Goal: Information Seeking & Learning: Learn about a topic

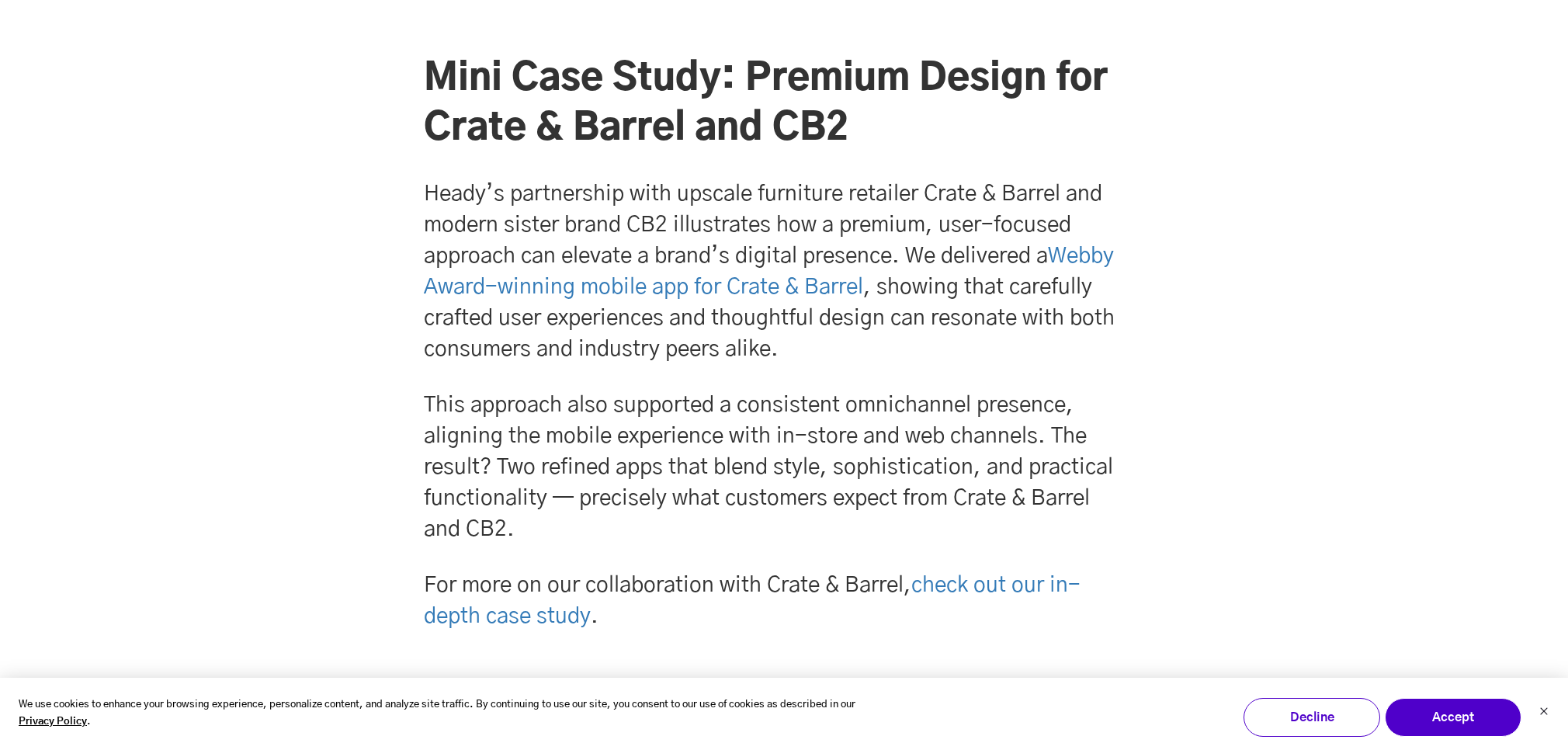
scroll to position [3179, 0]
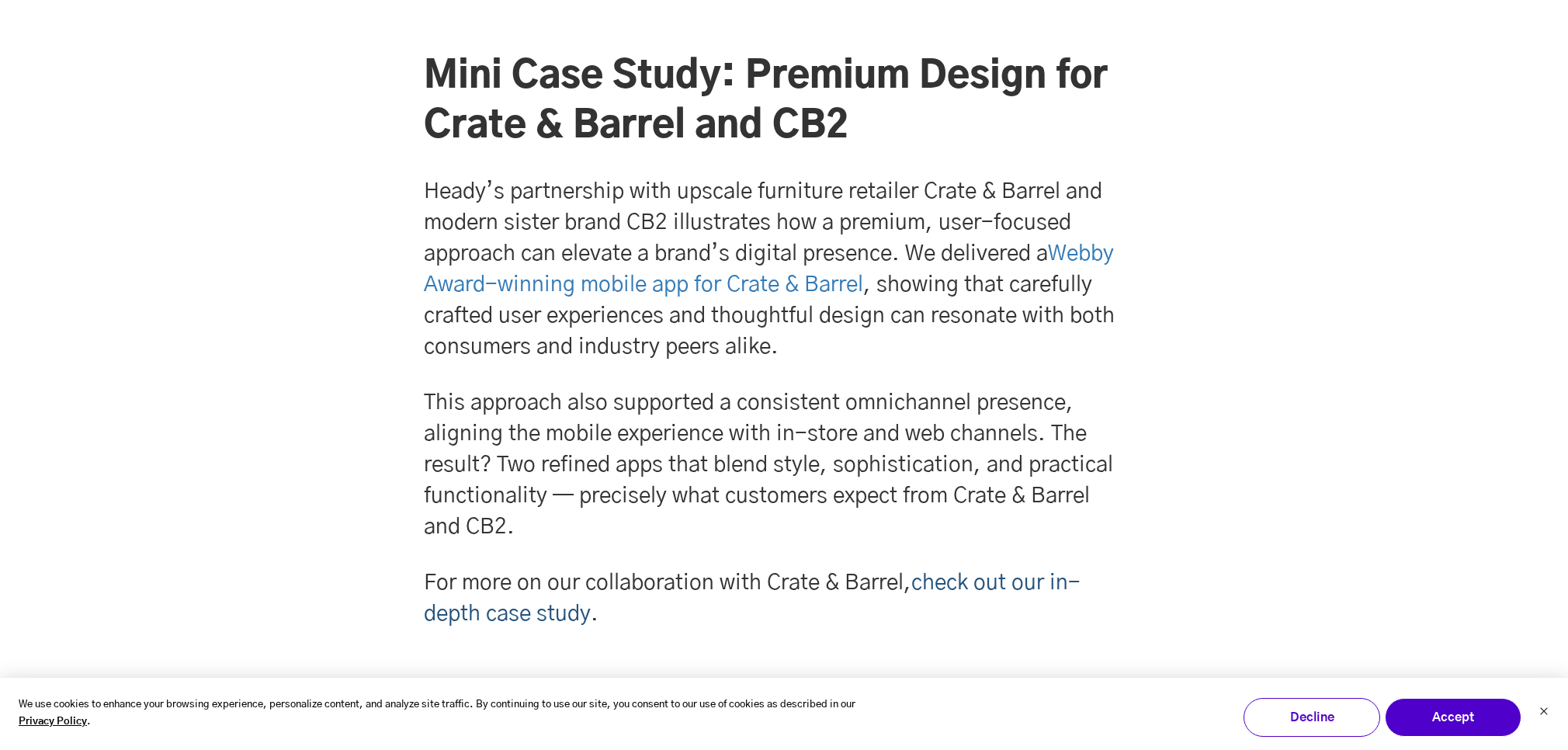
click at [991, 581] on link "check out our in-depth case study" at bounding box center [752, 598] width 657 height 53
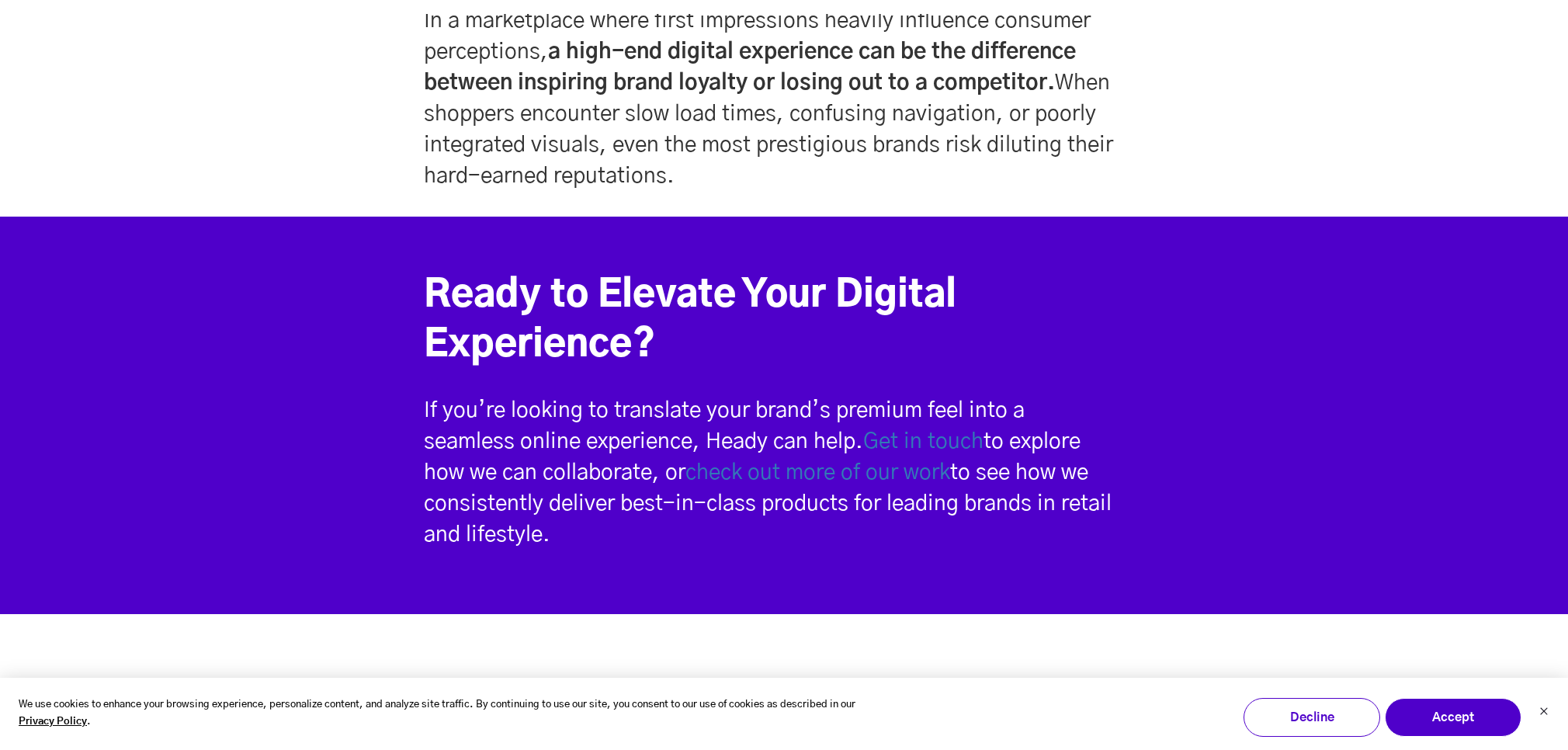
scroll to position [3983, 0]
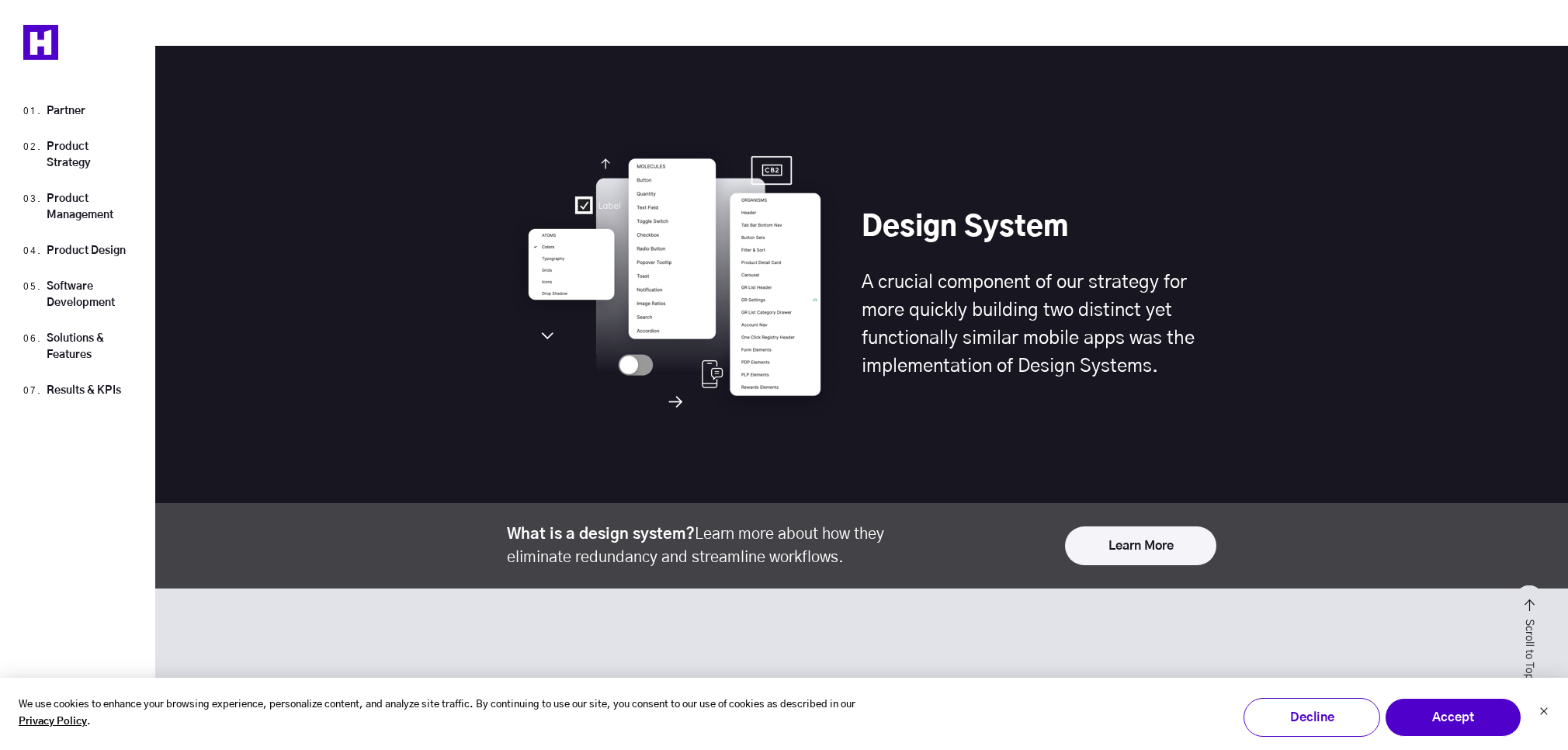
scroll to position [5907, 0]
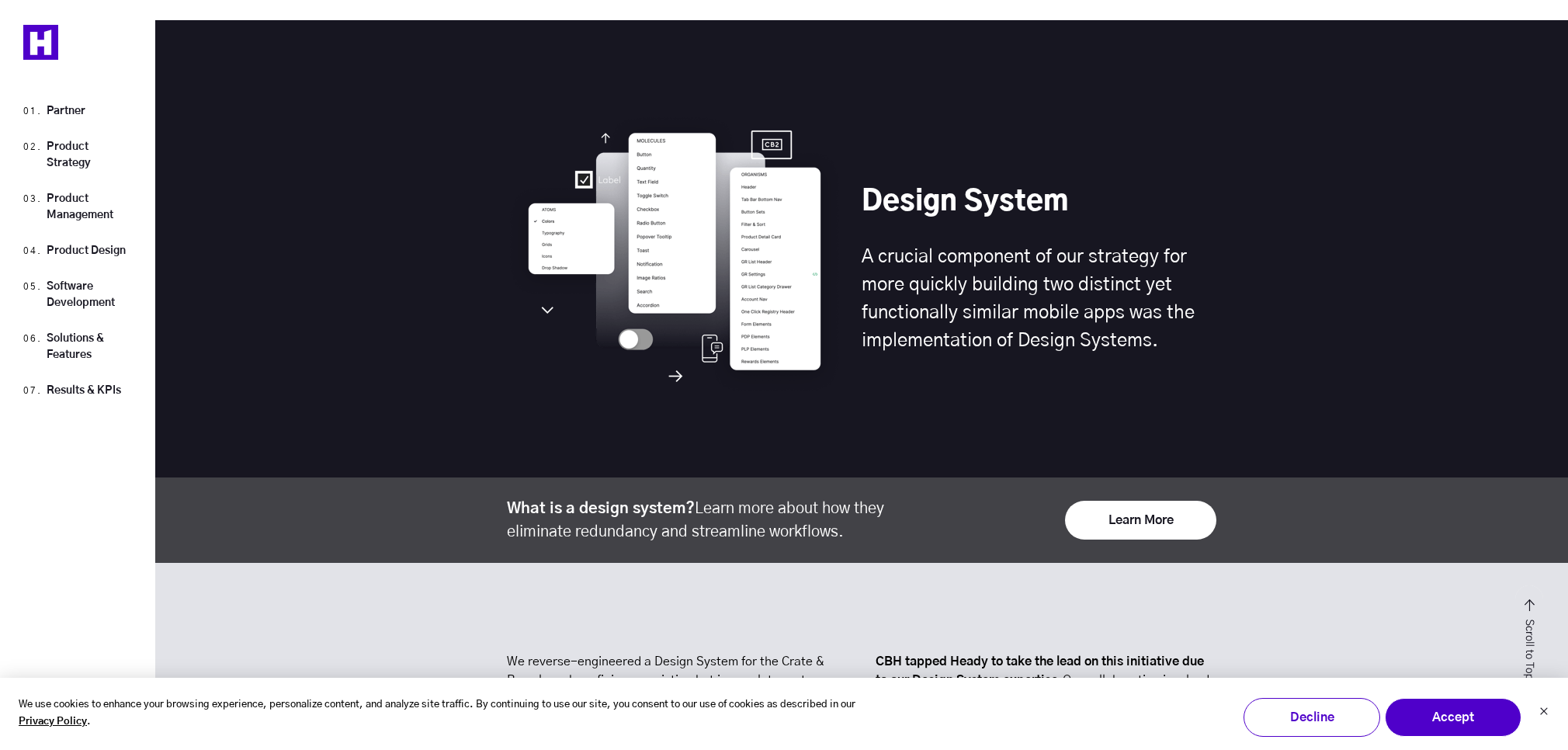
click at [1030, 323] on h4 "A crucial component of our strategy for more quickly building two distinct yet …" at bounding box center [1039, 298] width 355 height 111
click at [1109, 509] on link "Learn More" at bounding box center [1141, 520] width 151 height 39
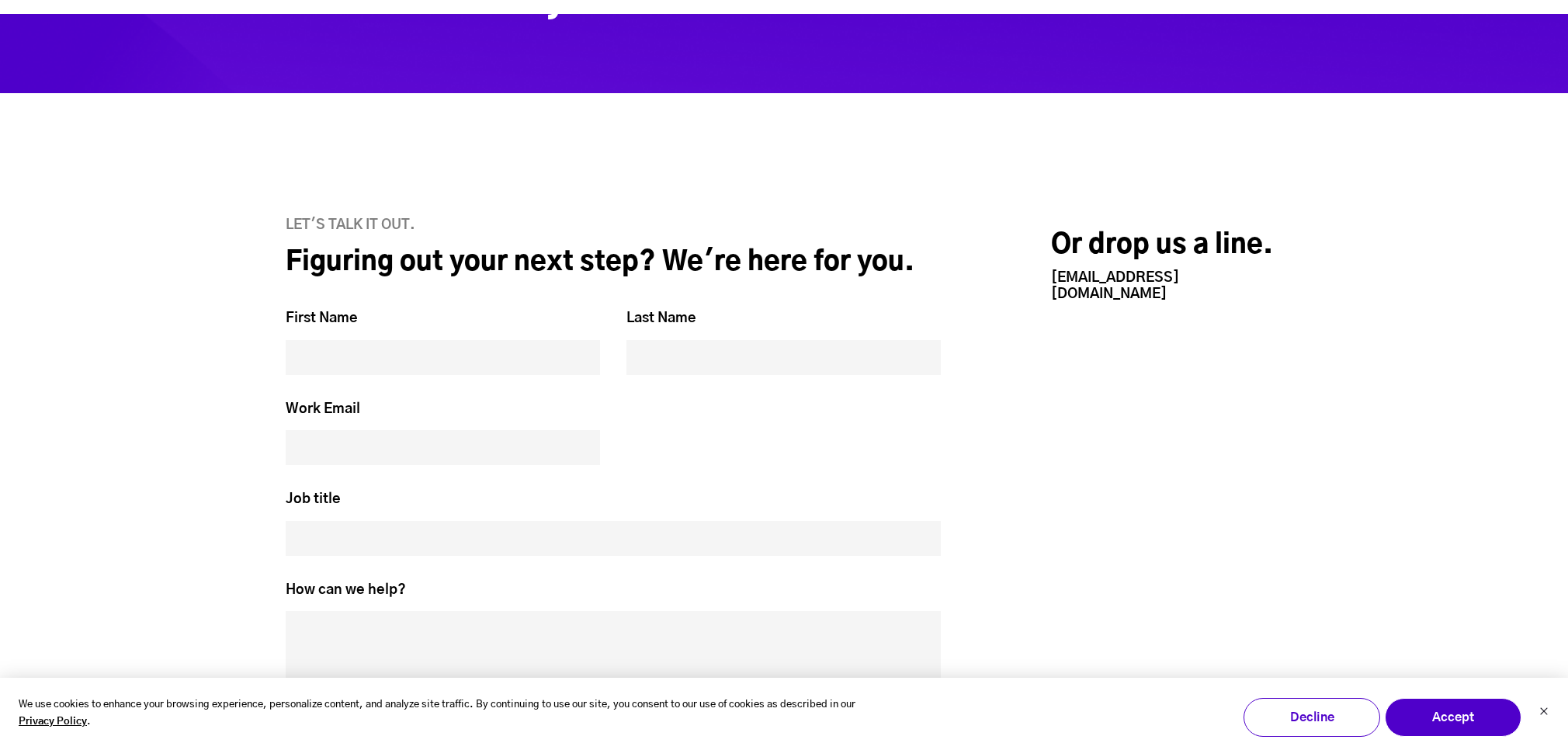
scroll to position [4440, 0]
